Goal: Transaction & Acquisition: Download file/media

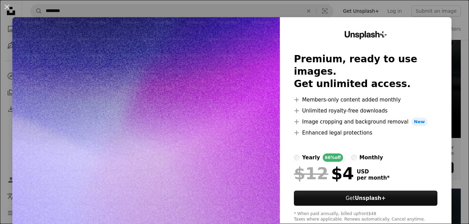
click at [428, 13] on div "An X shape Unsplash+ Premium, ready to use images. Get unlimited access. A plus…" at bounding box center [234, 112] width 469 height 224
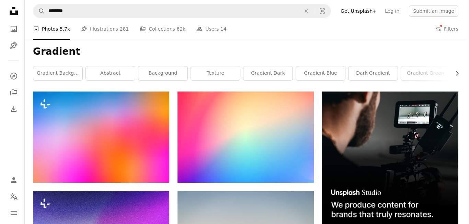
scroll to position [69, 0]
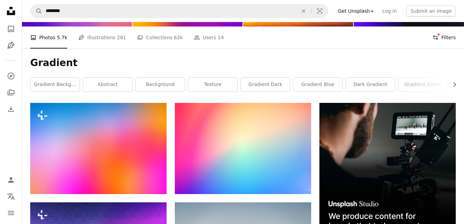
click at [441, 41] on button "Filters Filters" at bounding box center [443, 37] width 23 height 22
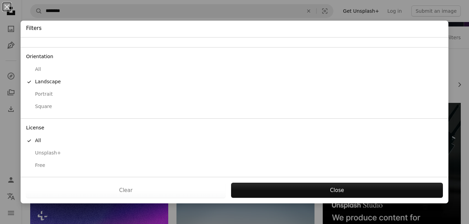
scroll to position [49, 0]
click at [41, 165] on div "Free" at bounding box center [234, 164] width 417 height 7
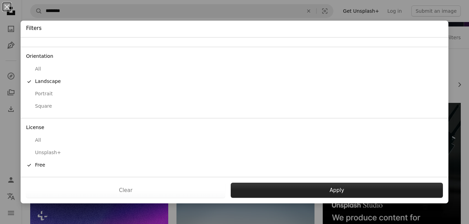
click at [320, 185] on button "Apply" at bounding box center [337, 189] width 212 height 15
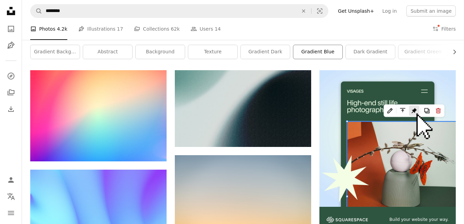
scroll to position [103, 0]
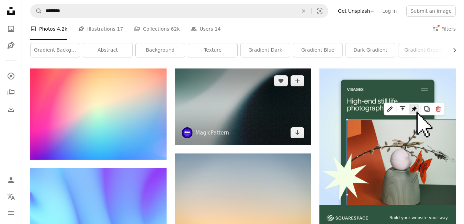
click at [275, 103] on img at bounding box center [243, 106] width 136 height 77
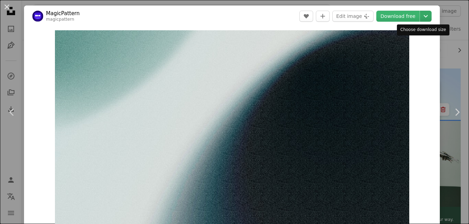
click at [424, 15] on icon "Choose download size" at bounding box center [426, 16] width 4 height 2
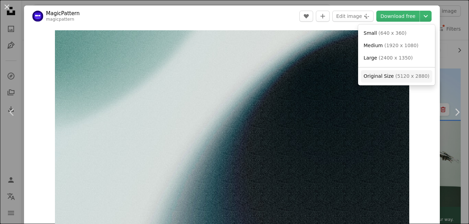
click at [388, 75] on span "Original Size" at bounding box center [379, 75] width 30 height 5
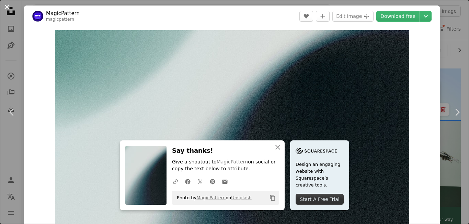
click at [11, 7] on button "An X shape" at bounding box center [7, 7] width 8 height 8
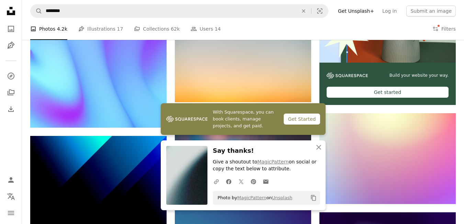
scroll to position [275, 0]
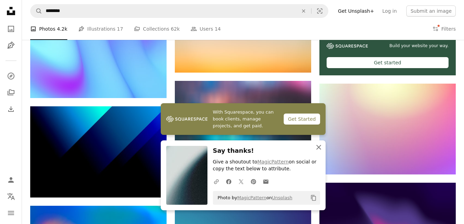
click at [320, 146] on icon "button" at bounding box center [318, 147] width 5 height 5
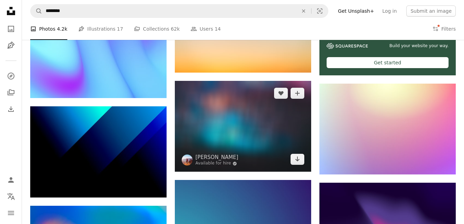
click at [268, 116] on img at bounding box center [243, 126] width 136 height 91
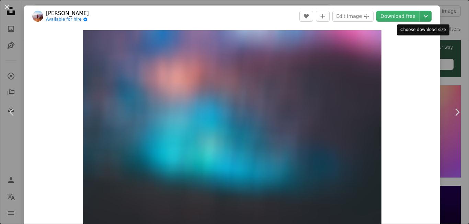
click at [421, 16] on icon "Chevron down" at bounding box center [425, 16] width 11 height 8
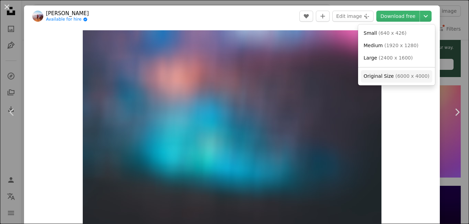
click at [399, 77] on span "( 6000 x 4000 )" at bounding box center [412, 75] width 34 height 5
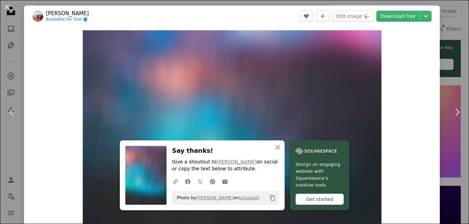
drag, startPoint x: 9, startPoint y: 4, endPoint x: 253, endPoint y: 109, distance: 266.3
click at [9, 4] on button "An X shape" at bounding box center [7, 7] width 8 height 8
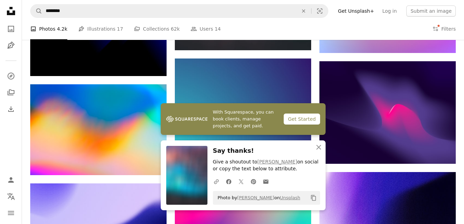
scroll to position [412, 0]
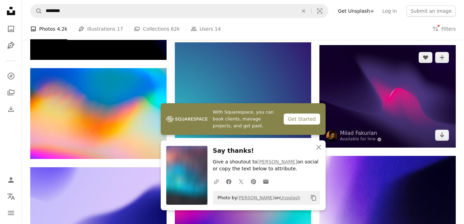
click at [413, 80] on img at bounding box center [387, 96] width 136 height 102
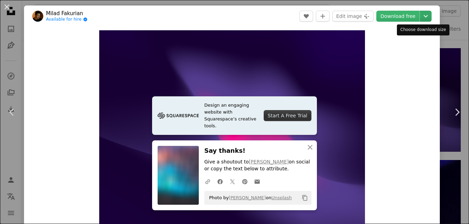
click at [420, 17] on icon "Chevron down" at bounding box center [425, 16] width 11 height 8
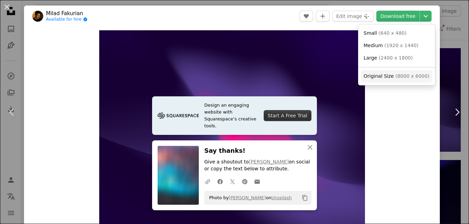
click at [405, 75] on span "( 8000 x 6000 )" at bounding box center [412, 75] width 34 height 5
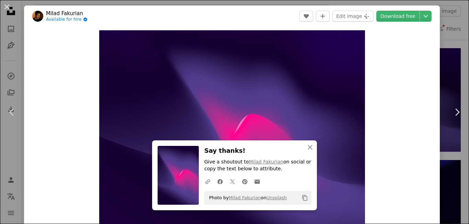
drag, startPoint x: 7, startPoint y: 10, endPoint x: 246, endPoint y: 72, distance: 247.6
click at [7, 10] on button "An X shape" at bounding box center [7, 7] width 8 height 8
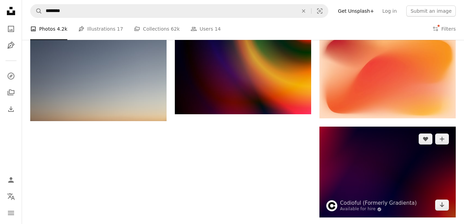
scroll to position [676, 0]
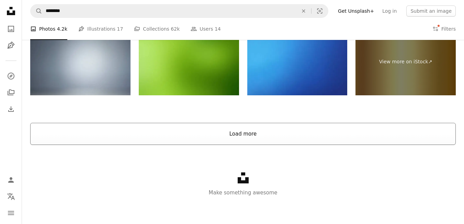
click at [253, 135] on button "Load more" at bounding box center [242, 134] width 425 height 22
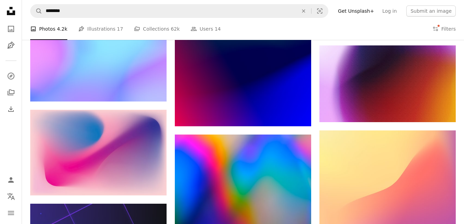
scroll to position [1513, 0]
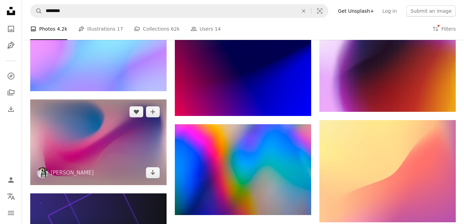
click at [112, 166] on img at bounding box center [98, 142] width 136 height 86
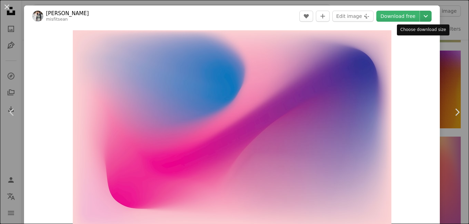
click at [424, 16] on icon "Chevron down" at bounding box center [425, 16] width 11 height 8
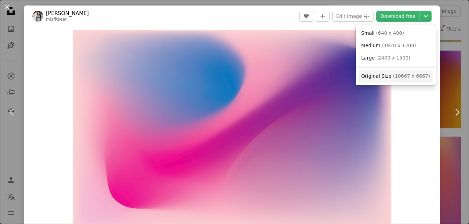
click at [393, 78] on span "( 10667 x 6667 )" at bounding box center [411, 75] width 37 height 5
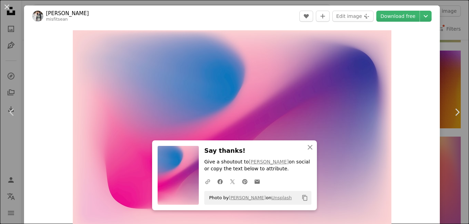
click at [448, 55] on div "An X shape Chevron left Chevron right An X shape Close Say thanks! Give a shout…" at bounding box center [234, 112] width 469 height 224
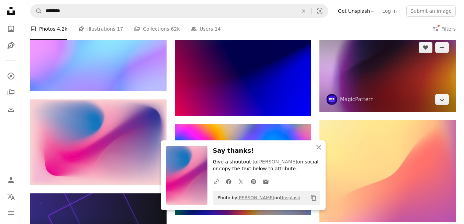
click at [448, 55] on img at bounding box center [387, 73] width 136 height 77
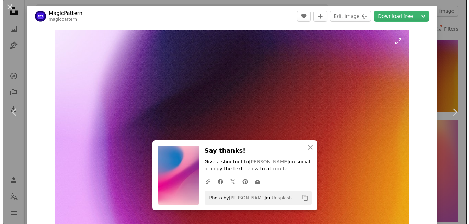
scroll to position [1650, 0]
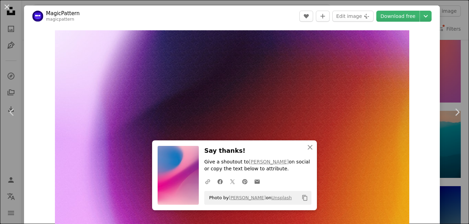
click at [451, 34] on div "An X shape Chevron left Chevron right An X shape Close Say thanks! Give a shout…" at bounding box center [234, 112] width 469 height 224
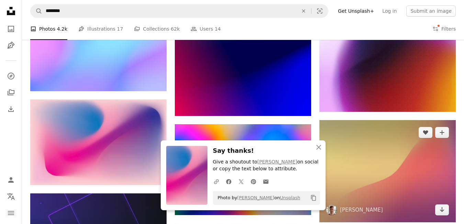
scroll to position [1616, 0]
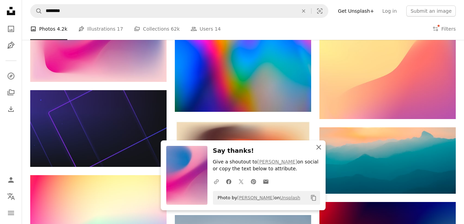
click at [318, 143] on icon "An X shape" at bounding box center [319, 147] width 8 height 8
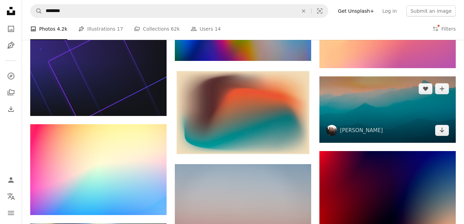
scroll to position [1685, 0]
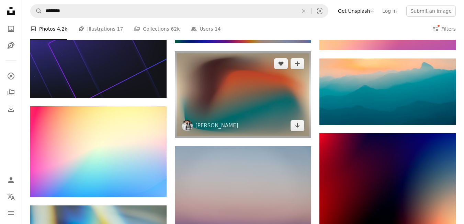
click at [278, 109] on img at bounding box center [243, 94] width 136 height 87
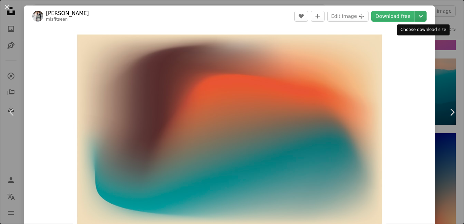
click at [425, 15] on icon "Chevron down" at bounding box center [420, 16] width 11 height 8
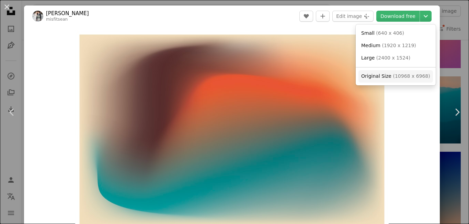
click at [404, 71] on link "Original Size ( 10968 x 6968 )" at bounding box center [395, 76] width 75 height 12
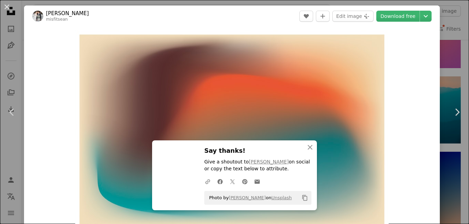
click at [443, 66] on div "An X shape Chevron left Chevron right An X shape Close Say thanks! Give a shout…" at bounding box center [234, 112] width 469 height 224
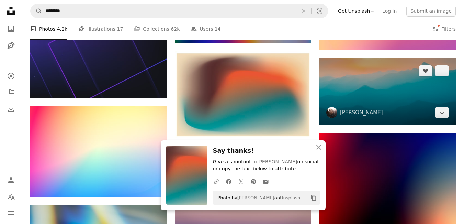
click at [449, 75] on img at bounding box center [387, 91] width 136 height 66
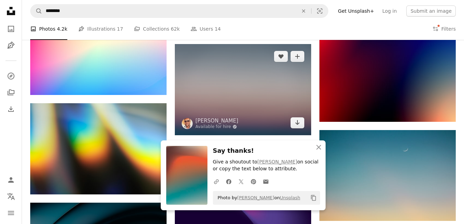
scroll to position [1788, 0]
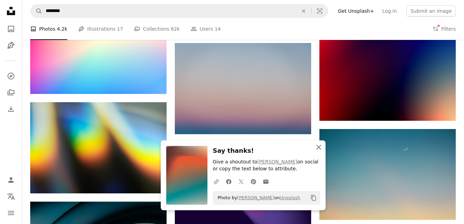
click at [319, 150] on icon "An X shape" at bounding box center [319, 147] width 8 height 8
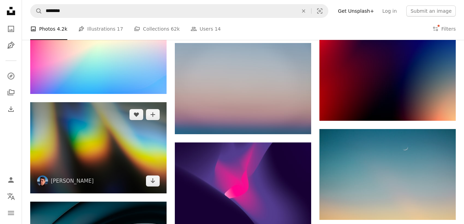
click at [111, 138] on img at bounding box center [98, 147] width 136 height 91
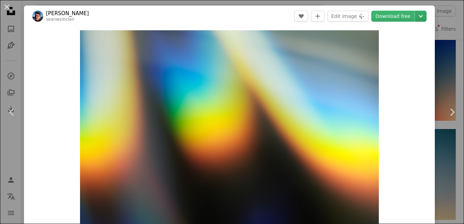
click at [422, 19] on icon "Chevron down" at bounding box center [420, 16] width 11 height 8
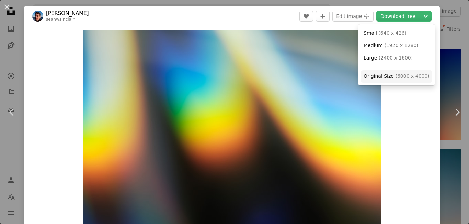
click at [399, 78] on span "( 6000 x 4000 )" at bounding box center [412, 75] width 34 height 5
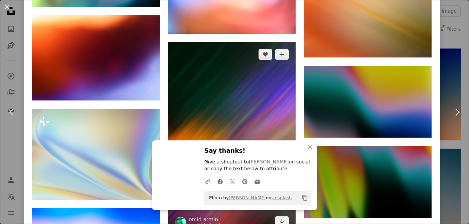
scroll to position [824, 0]
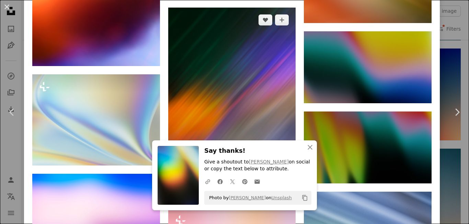
click at [273, 51] on img at bounding box center [232, 104] width 128 height 192
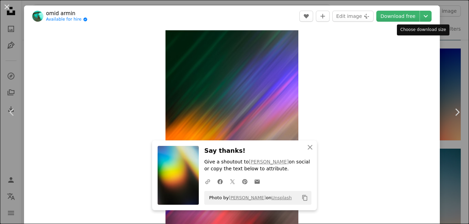
click at [425, 19] on icon "Chevron down" at bounding box center [425, 16] width 11 height 8
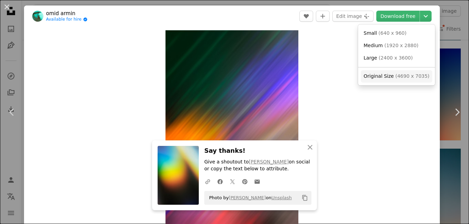
click at [397, 77] on span "( 4690 x 7035 )" at bounding box center [412, 75] width 34 height 5
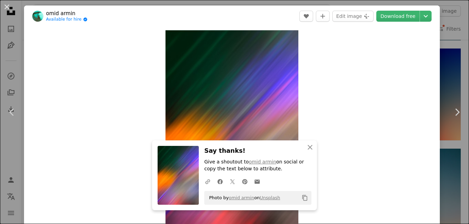
click at [442, 56] on div "An X shape Chevron left Chevron right An X shape Close Say thanks! Give a shout…" at bounding box center [234, 112] width 469 height 224
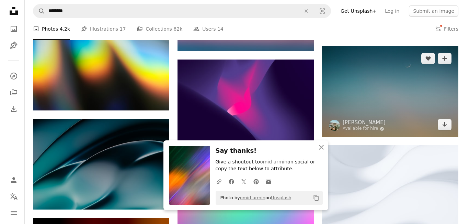
scroll to position [1856, 0]
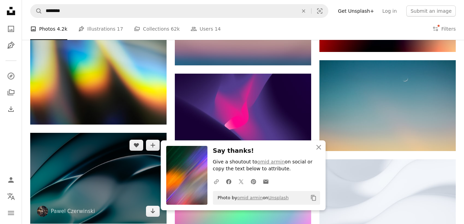
click at [89, 194] on img at bounding box center [98, 178] width 136 height 91
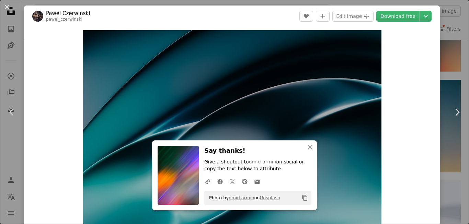
click at [451, 48] on div "An X shape Chevron left Chevron right An X shape Close Say thanks! Give a shout…" at bounding box center [234, 112] width 469 height 224
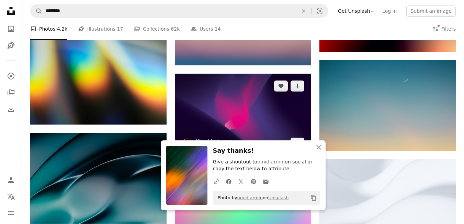
click at [259, 129] on img at bounding box center [243, 114] width 136 height 82
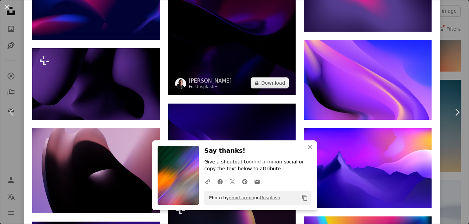
scroll to position [618, 0]
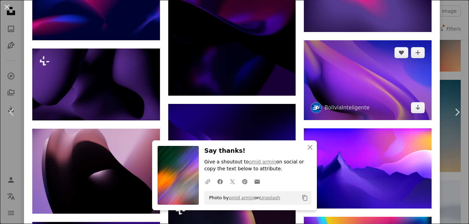
click at [353, 77] on img at bounding box center [368, 80] width 128 height 80
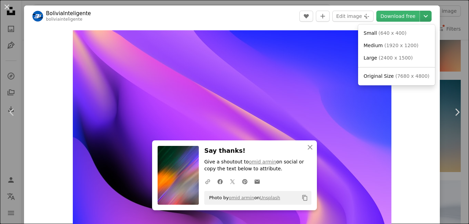
click at [420, 17] on icon "Chevron down" at bounding box center [425, 16] width 11 height 8
click at [411, 75] on span "( 7680 x 4800 )" at bounding box center [412, 75] width 34 height 5
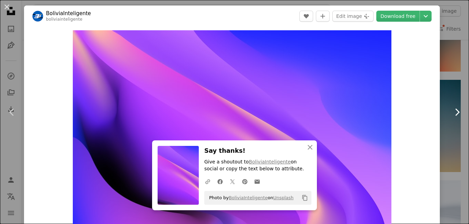
click at [449, 79] on link "Chevron right" at bounding box center [457, 112] width 24 height 66
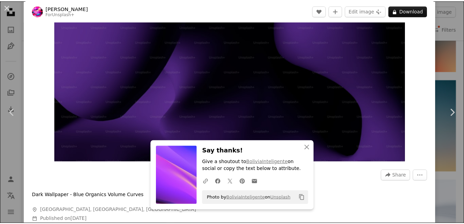
scroll to position [69, 0]
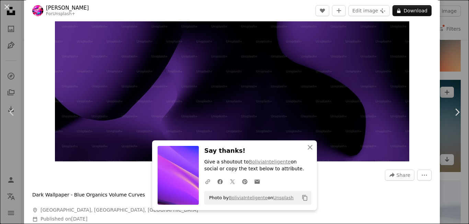
drag, startPoint x: 456, startPoint y: 42, endPoint x: 444, endPoint y: 64, distance: 25.8
click at [456, 42] on div "An X shape Chevron left Chevron right An X shape Close Say thanks! Give a shout…" at bounding box center [234, 112] width 469 height 224
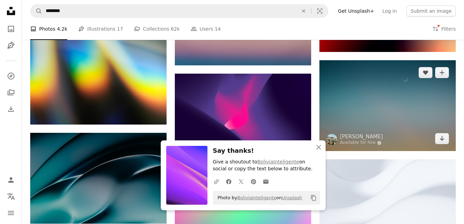
click at [444, 64] on img at bounding box center [387, 105] width 136 height 91
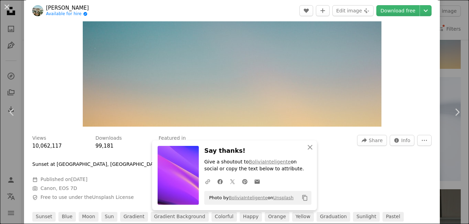
scroll to position [69, 0]
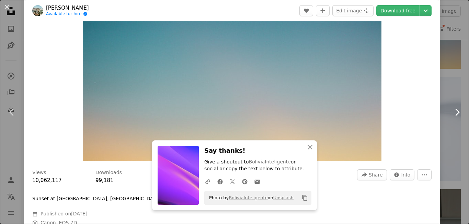
click at [445, 86] on link "Chevron right" at bounding box center [457, 112] width 24 height 66
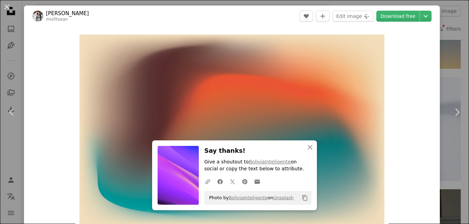
click at [441, 16] on div "An X shape Chevron left Chevron right An X shape Close Say thanks! Give a shout…" at bounding box center [234, 112] width 469 height 224
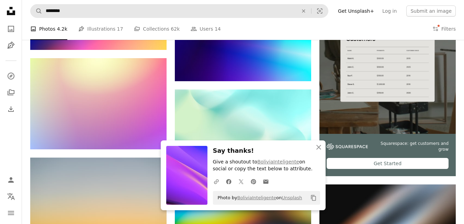
scroll to position [2131, 0]
